Goal: Task Accomplishment & Management: Manage account settings

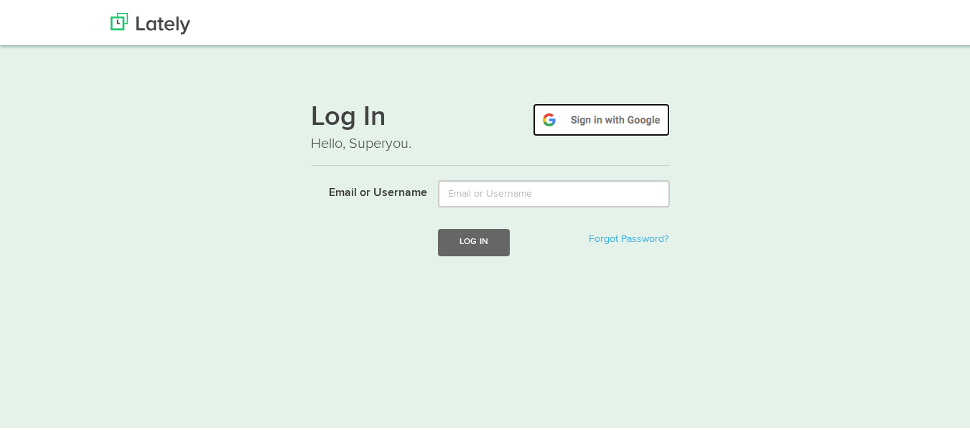
click at [566, 115] on img at bounding box center [601, 117] width 137 height 33
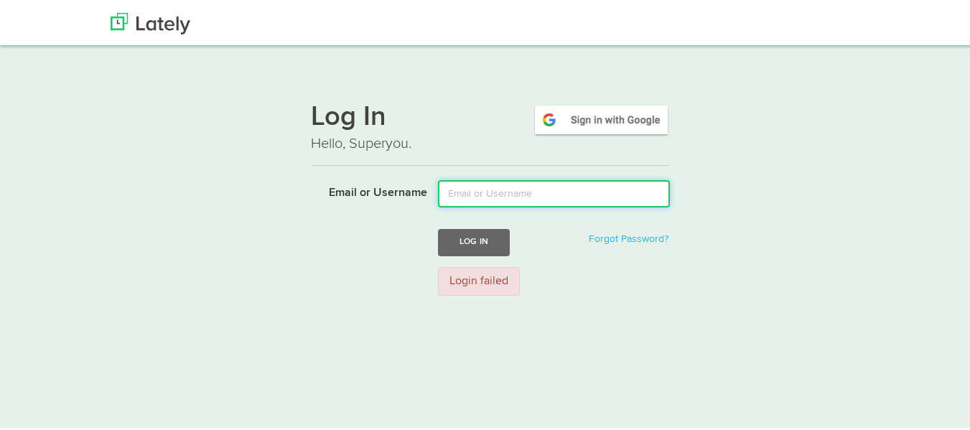
click at [501, 195] on input "Email or Username" at bounding box center [554, 191] width 232 height 27
type input "shrutishete254@gmail.com"
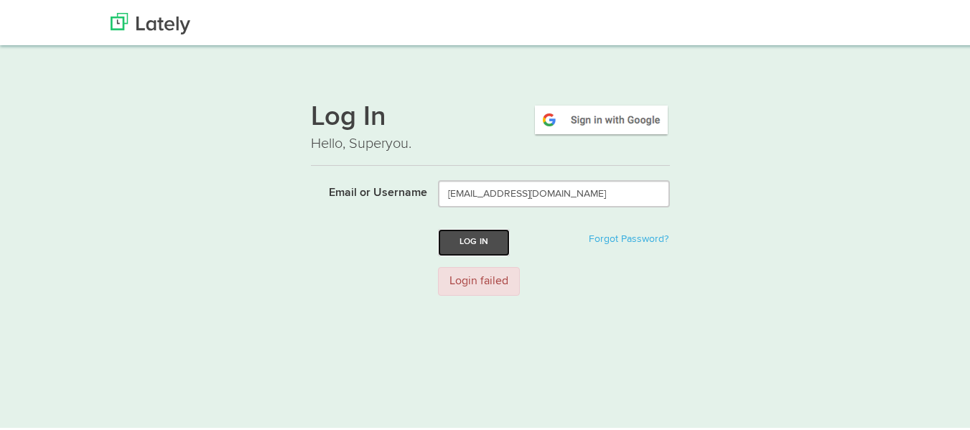
click at [471, 238] on button "Log In" at bounding box center [474, 240] width 72 height 27
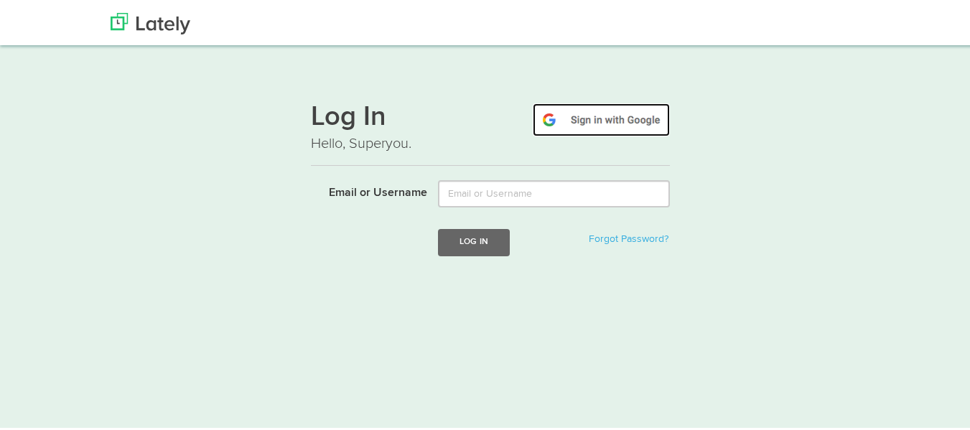
click at [587, 128] on img at bounding box center [601, 117] width 137 height 33
